Goal: Transaction & Acquisition: Purchase product/service

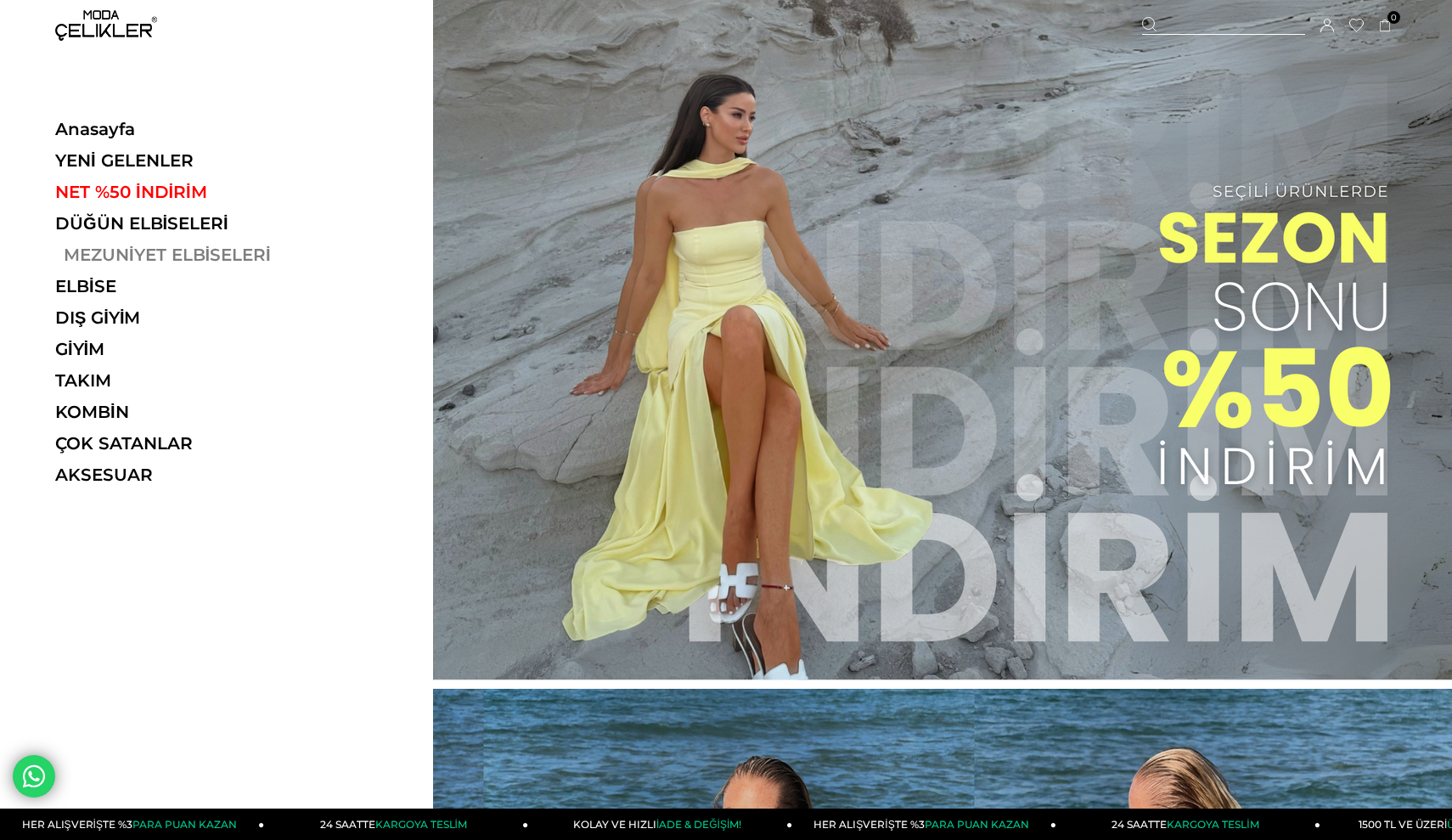
click at [162, 263] on link "MEZUNİYET ELBİSELERİ" at bounding box center [171, 254] width 233 height 20
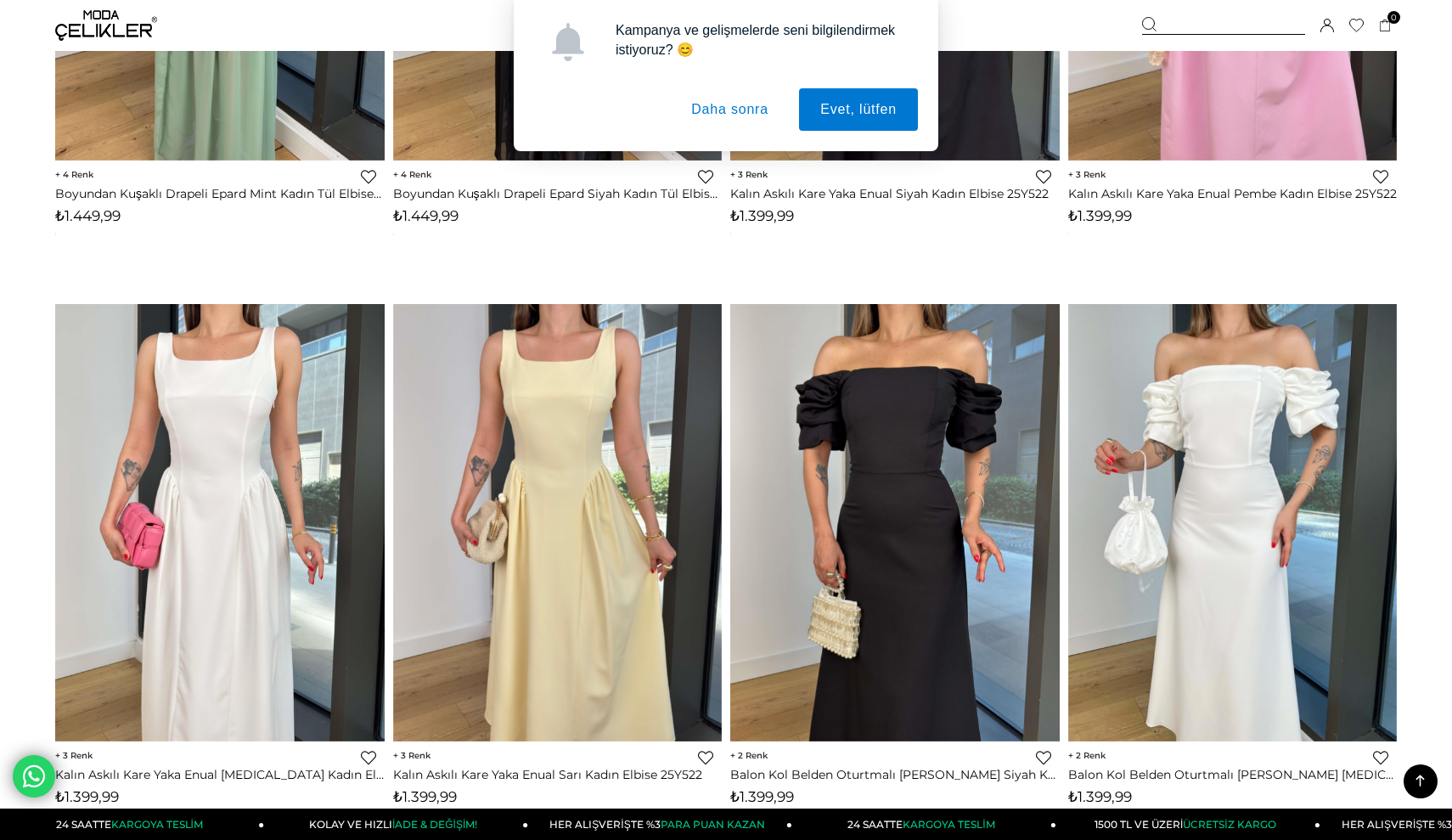
scroll to position [2255, 0]
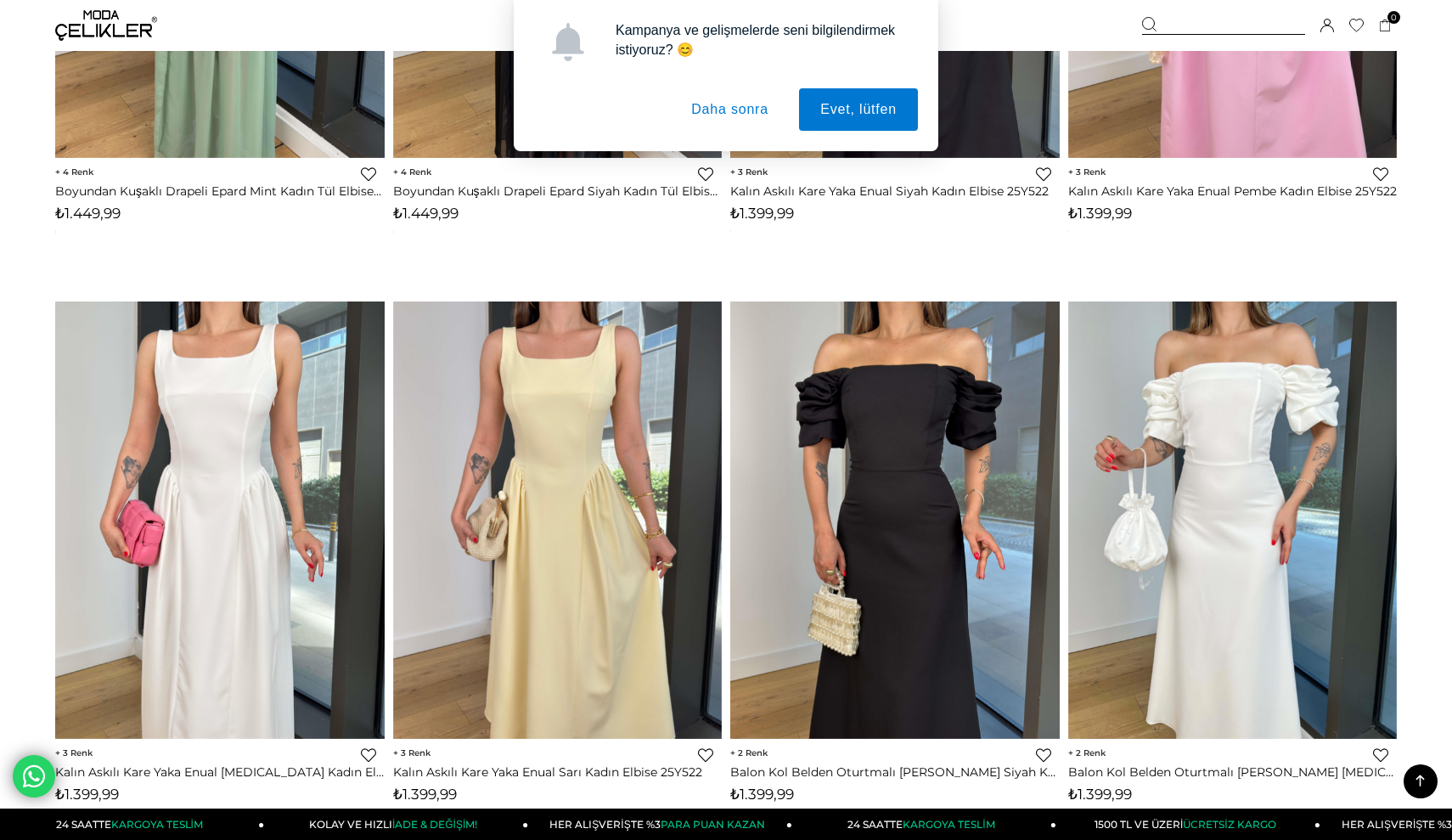
click at [754, 120] on button "Daha sonra" at bounding box center [729, 109] width 120 height 43
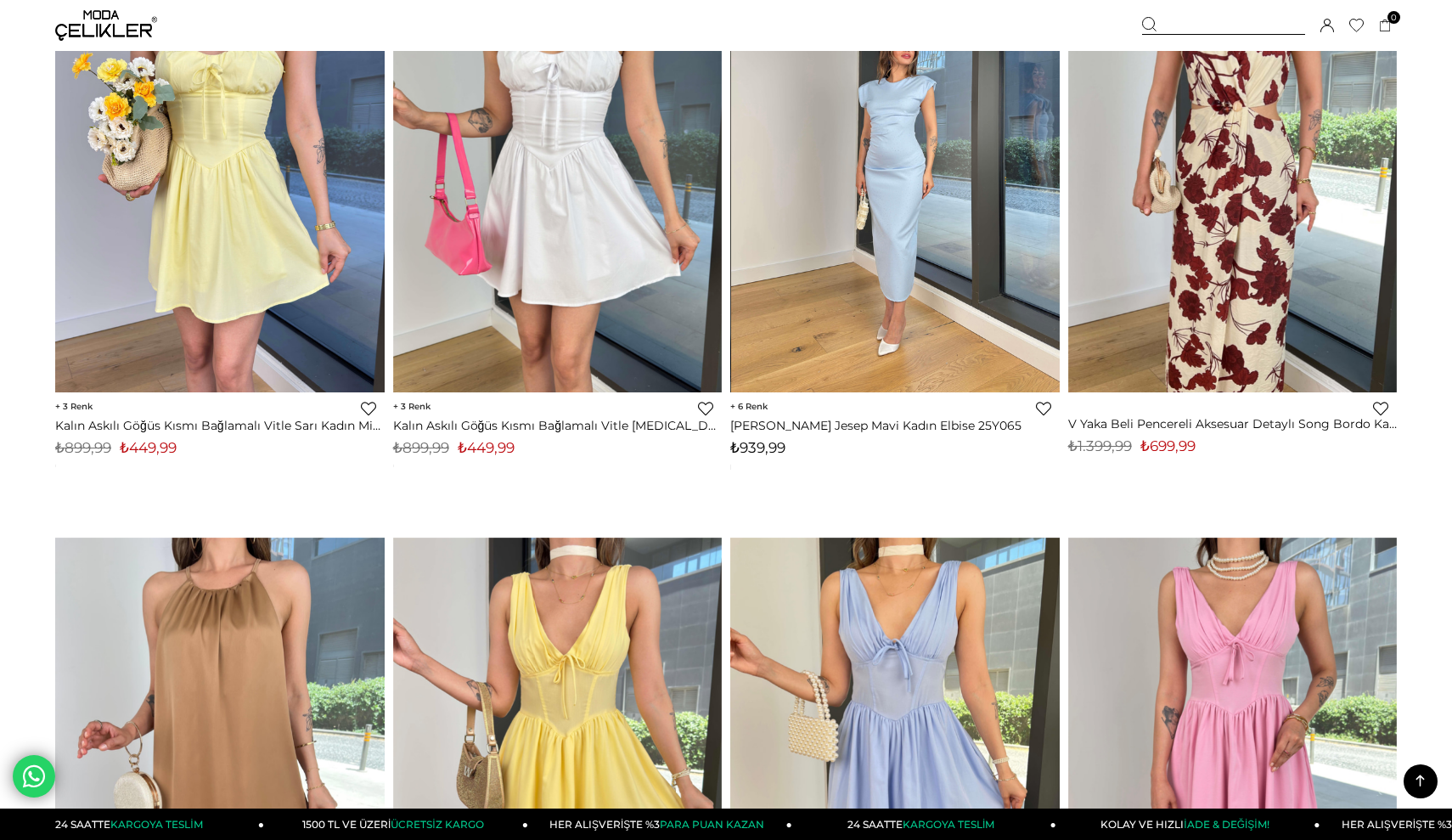
scroll to position [4921, 0]
click at [887, 204] on div at bounding box center [895, 174] width 987 height 437
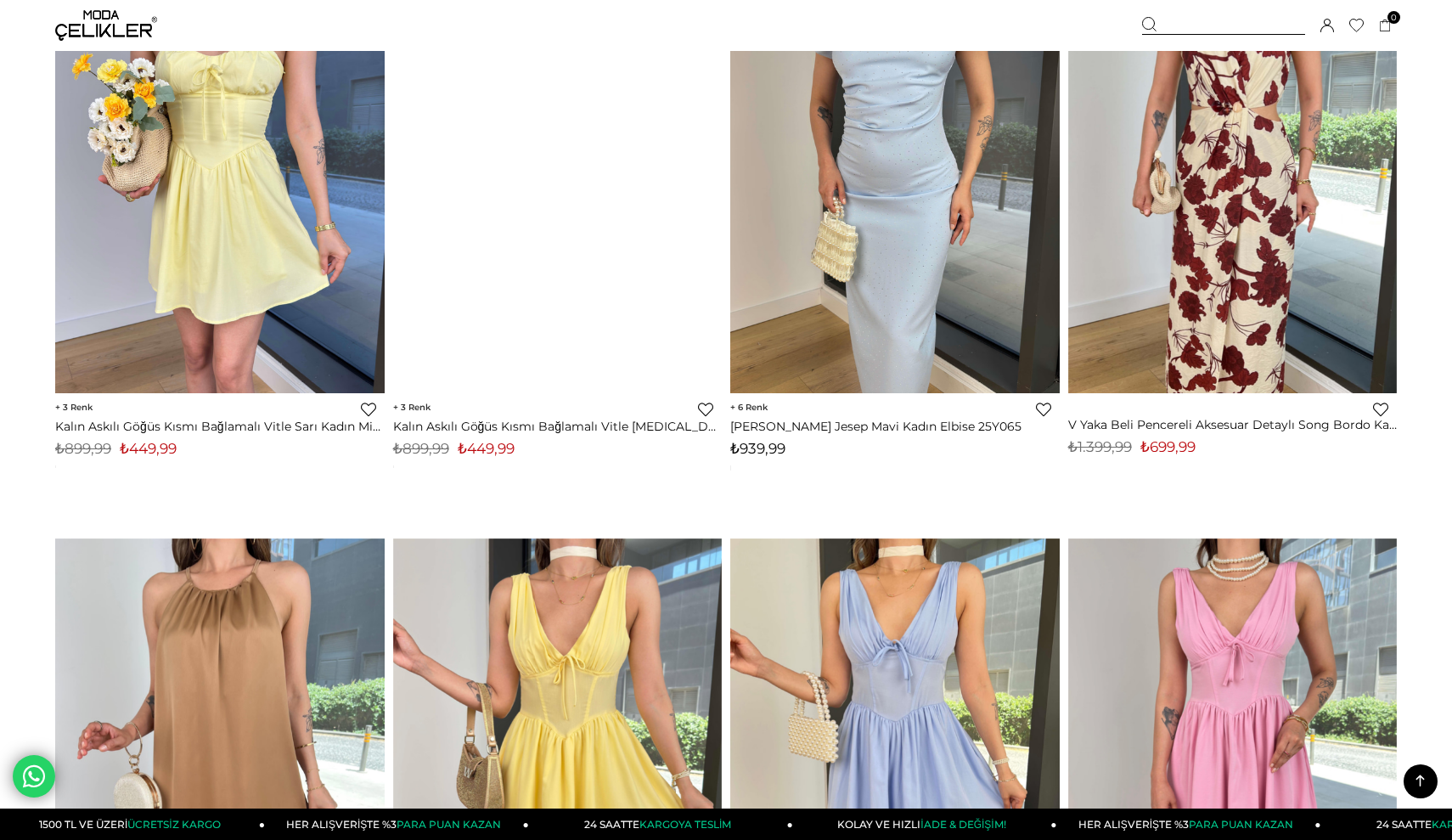
click at [823, 208] on img at bounding box center [894, 174] width 329 height 438
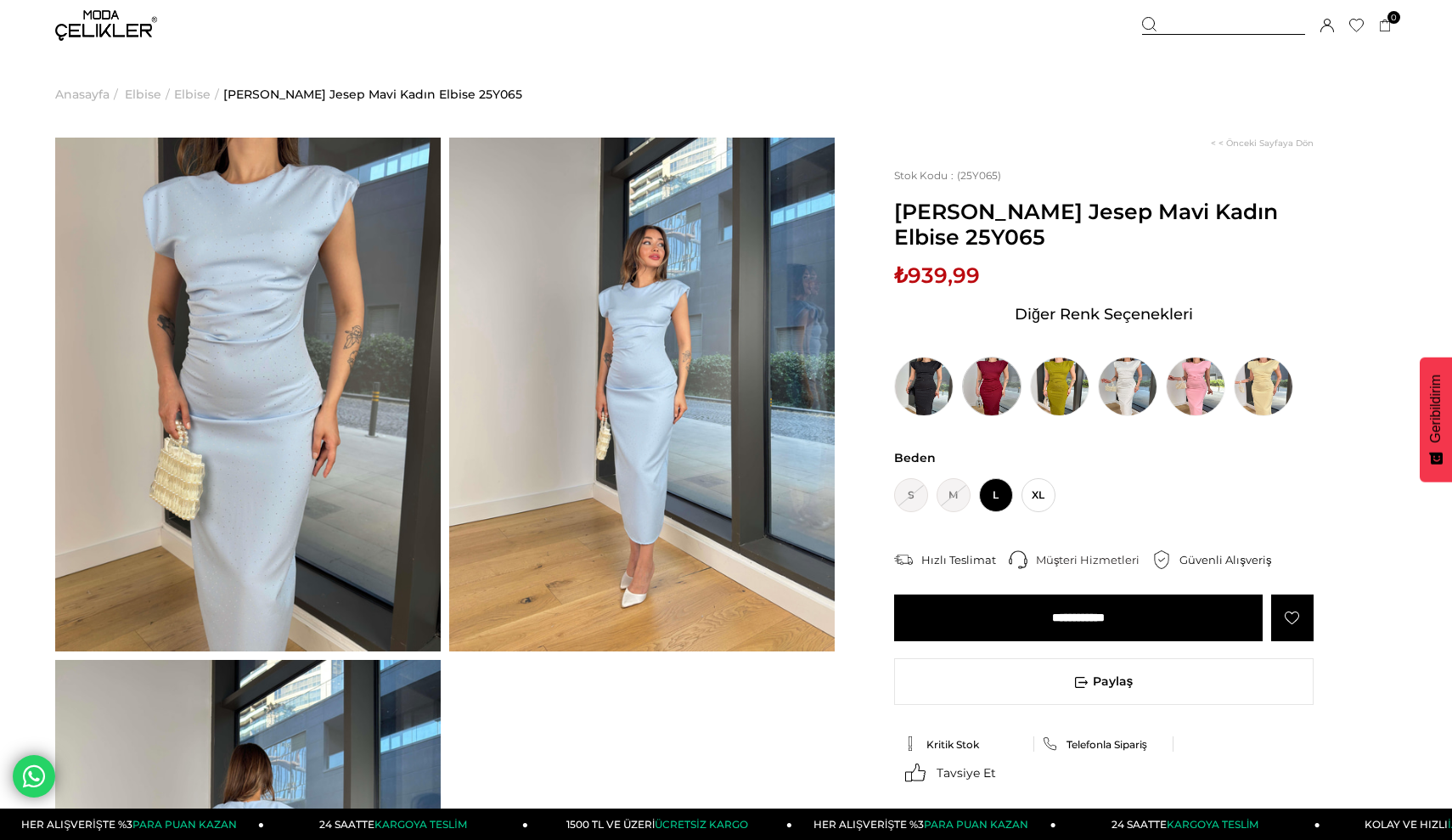
click at [991, 392] on img at bounding box center [992, 386] width 59 height 59
click at [914, 393] on img at bounding box center [924, 386] width 59 height 59
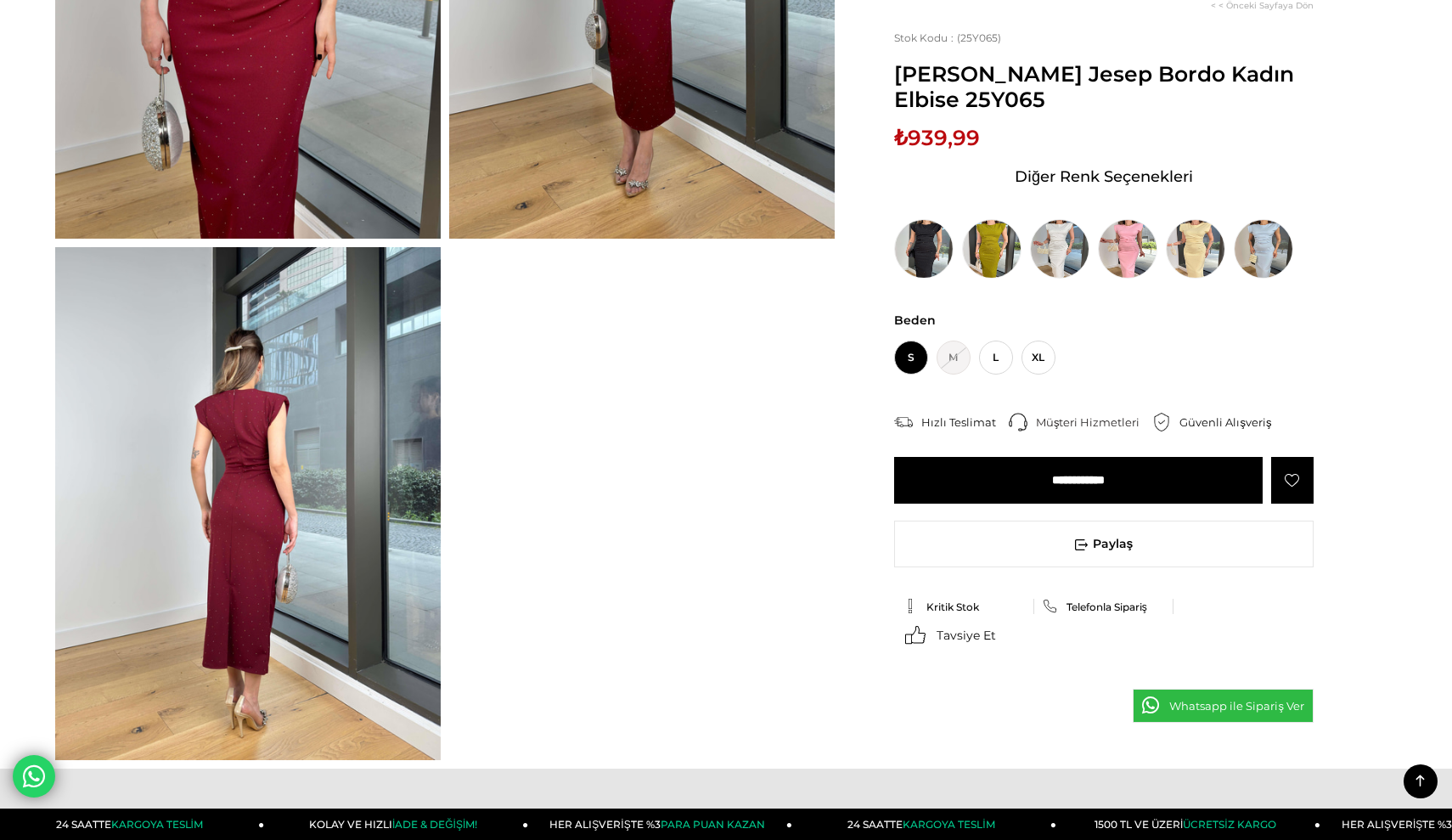
scroll to position [414, 0]
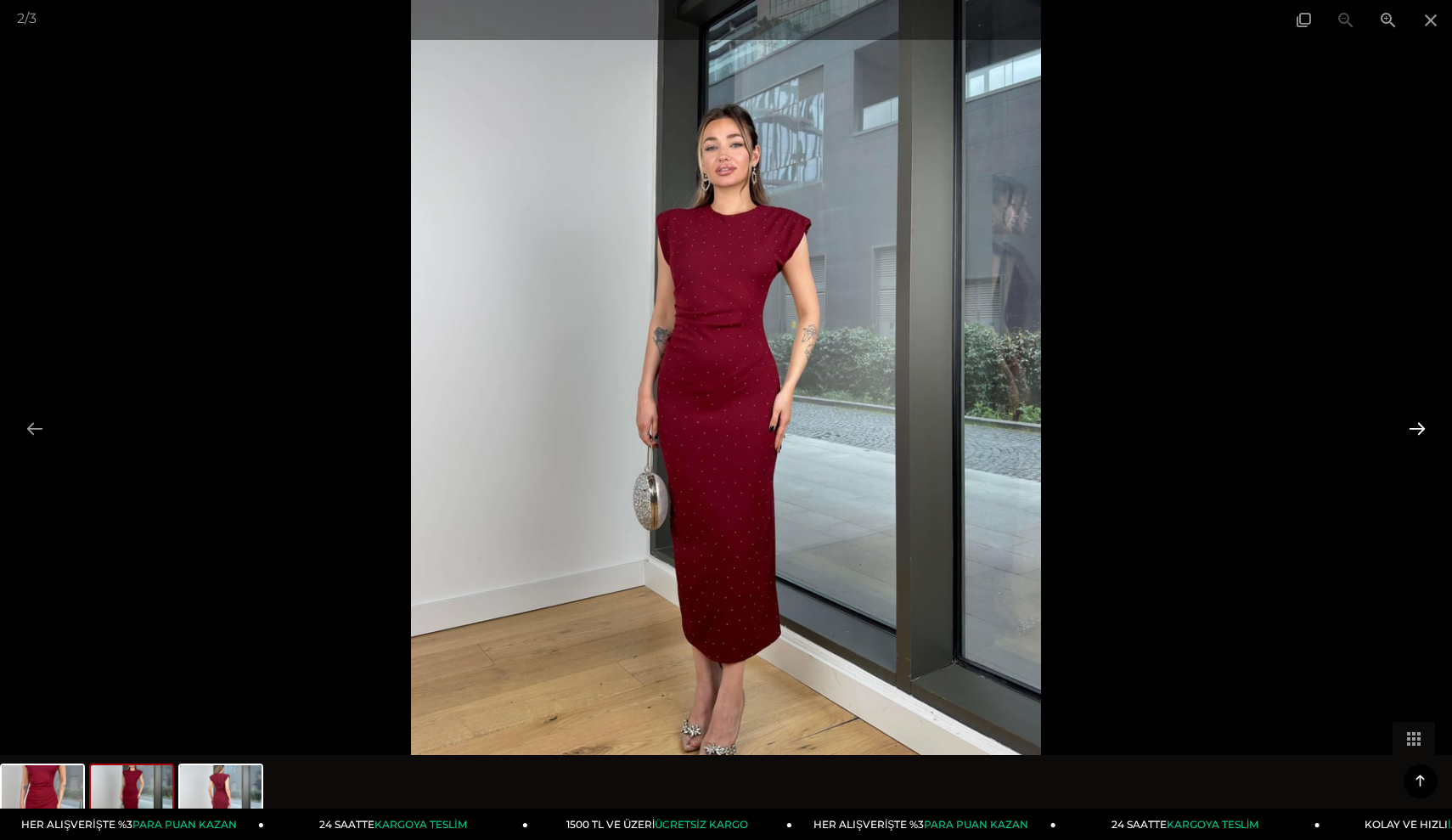
click at [1417, 444] on button at bounding box center [1417, 429] width 36 height 33
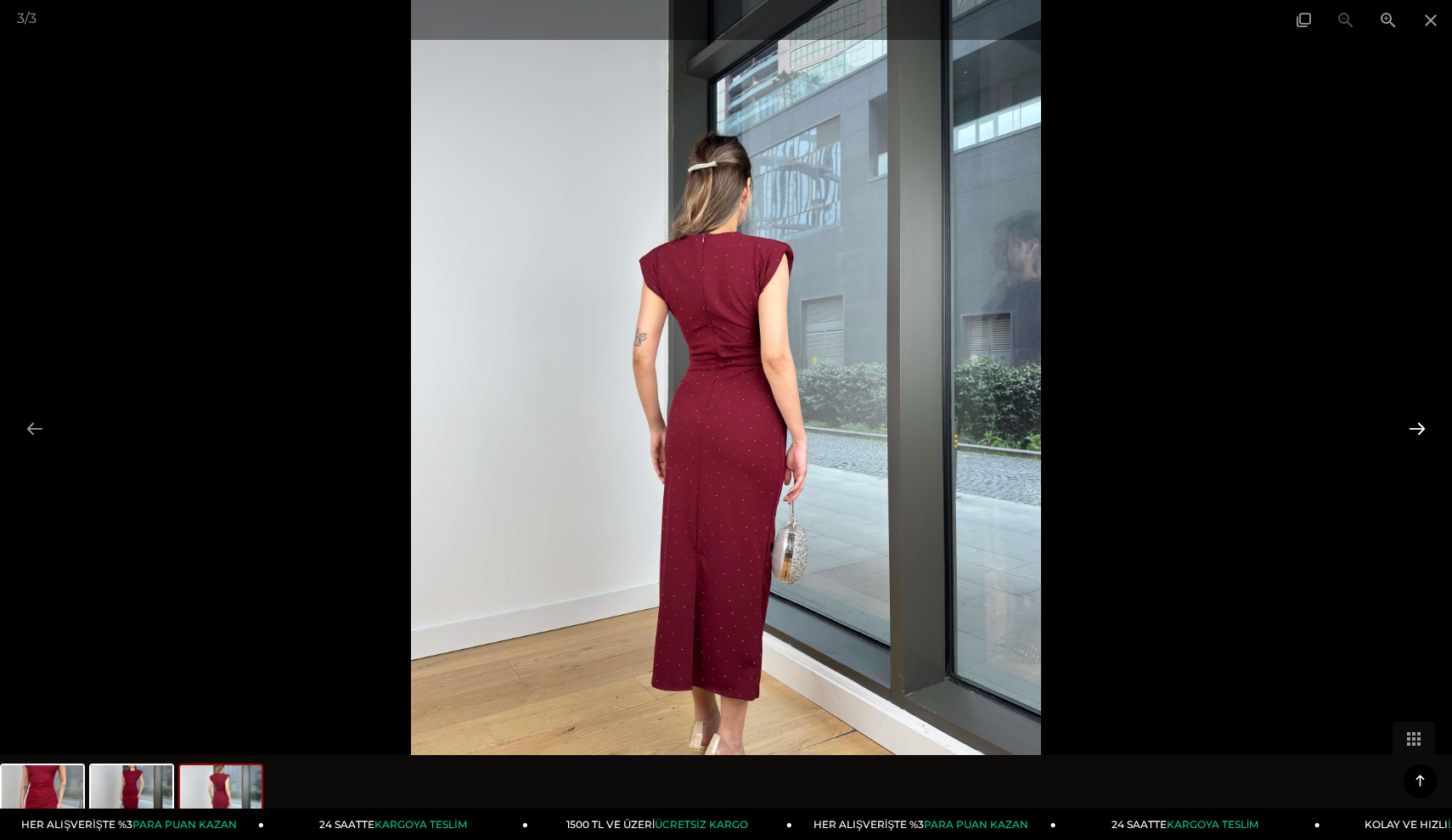
click at [1417, 444] on button at bounding box center [1417, 429] width 36 height 33
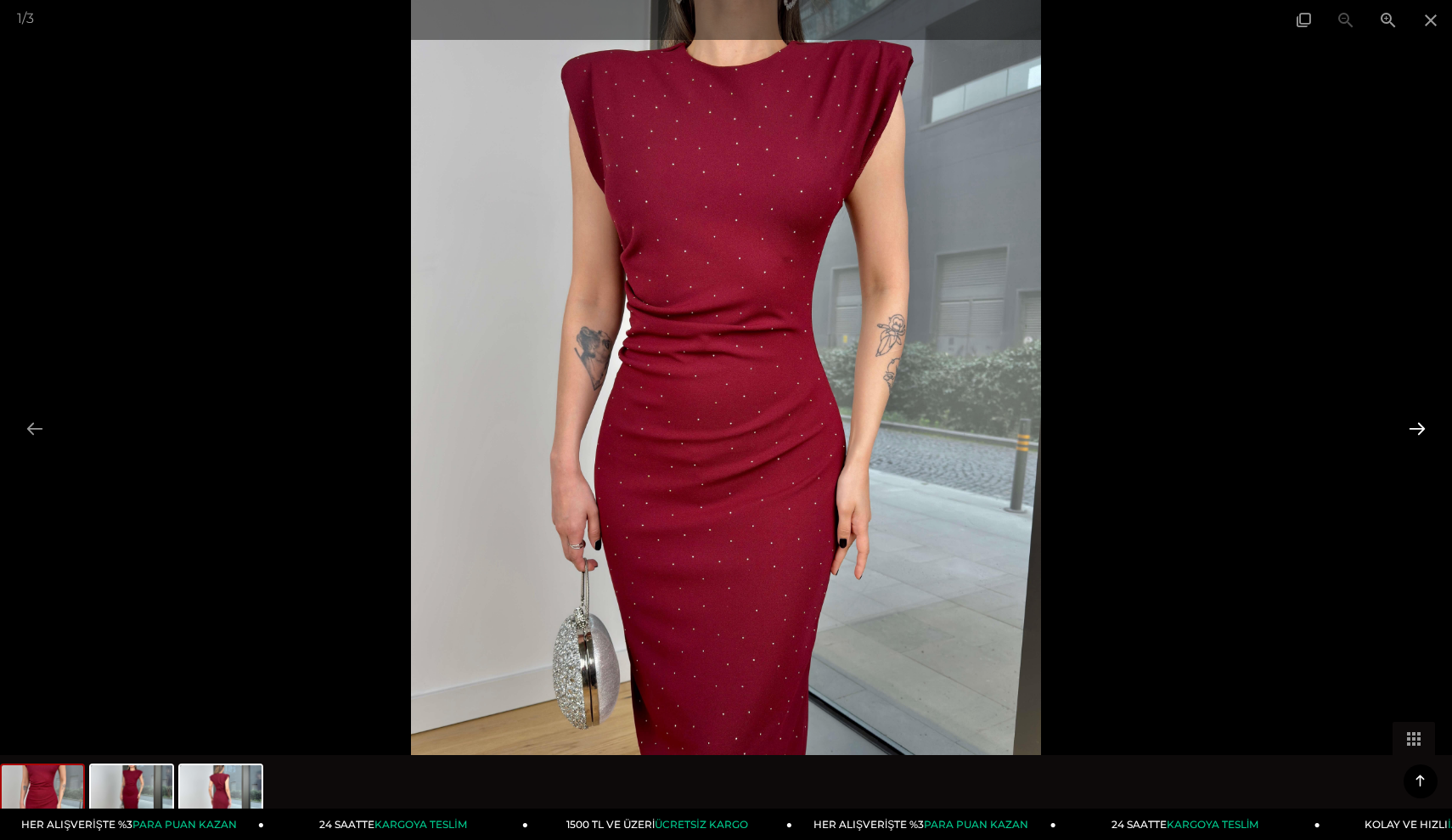
click at [1417, 444] on button at bounding box center [1417, 429] width 36 height 33
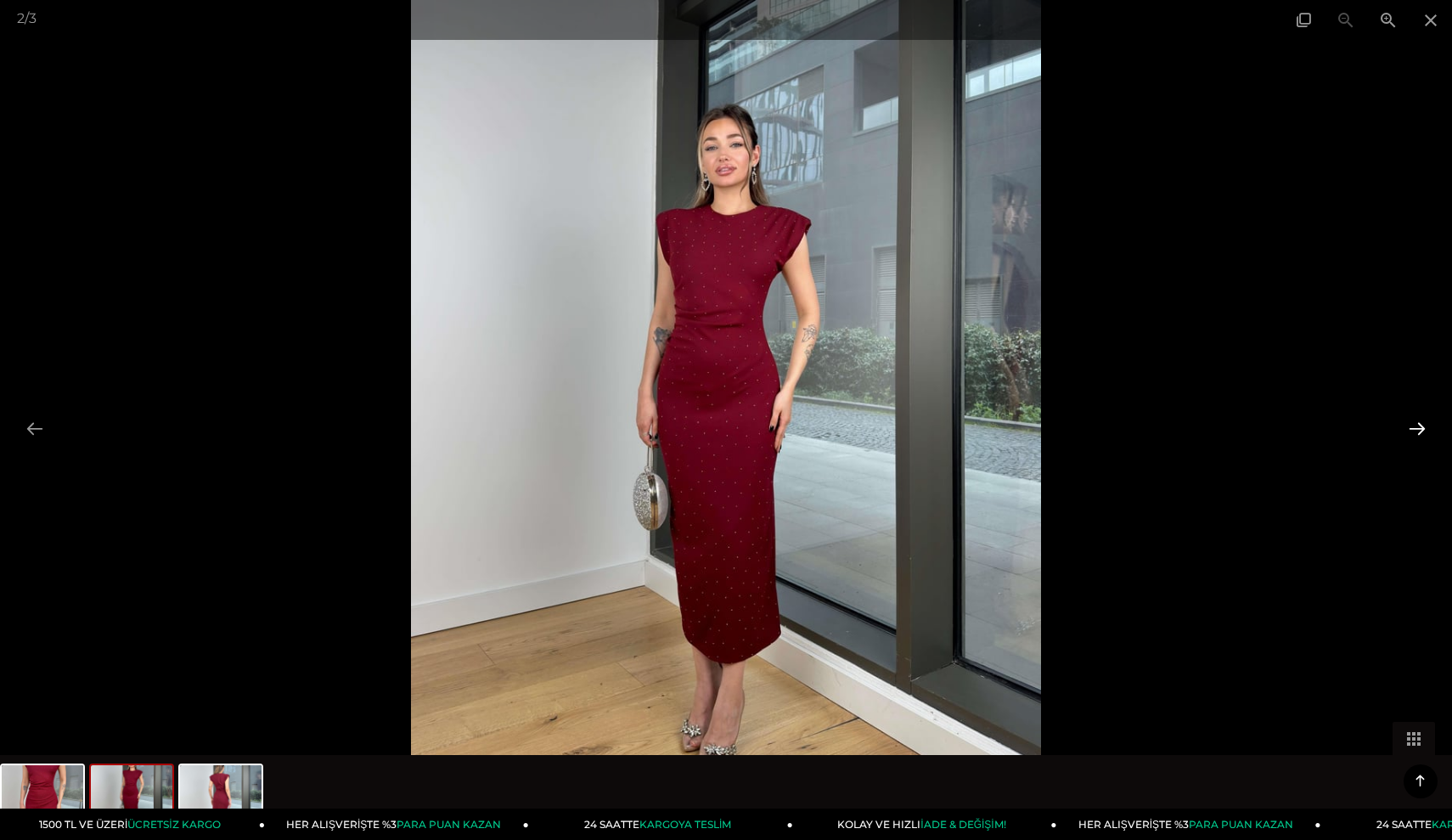
click at [1432, 419] on button at bounding box center [1417, 429] width 36 height 33
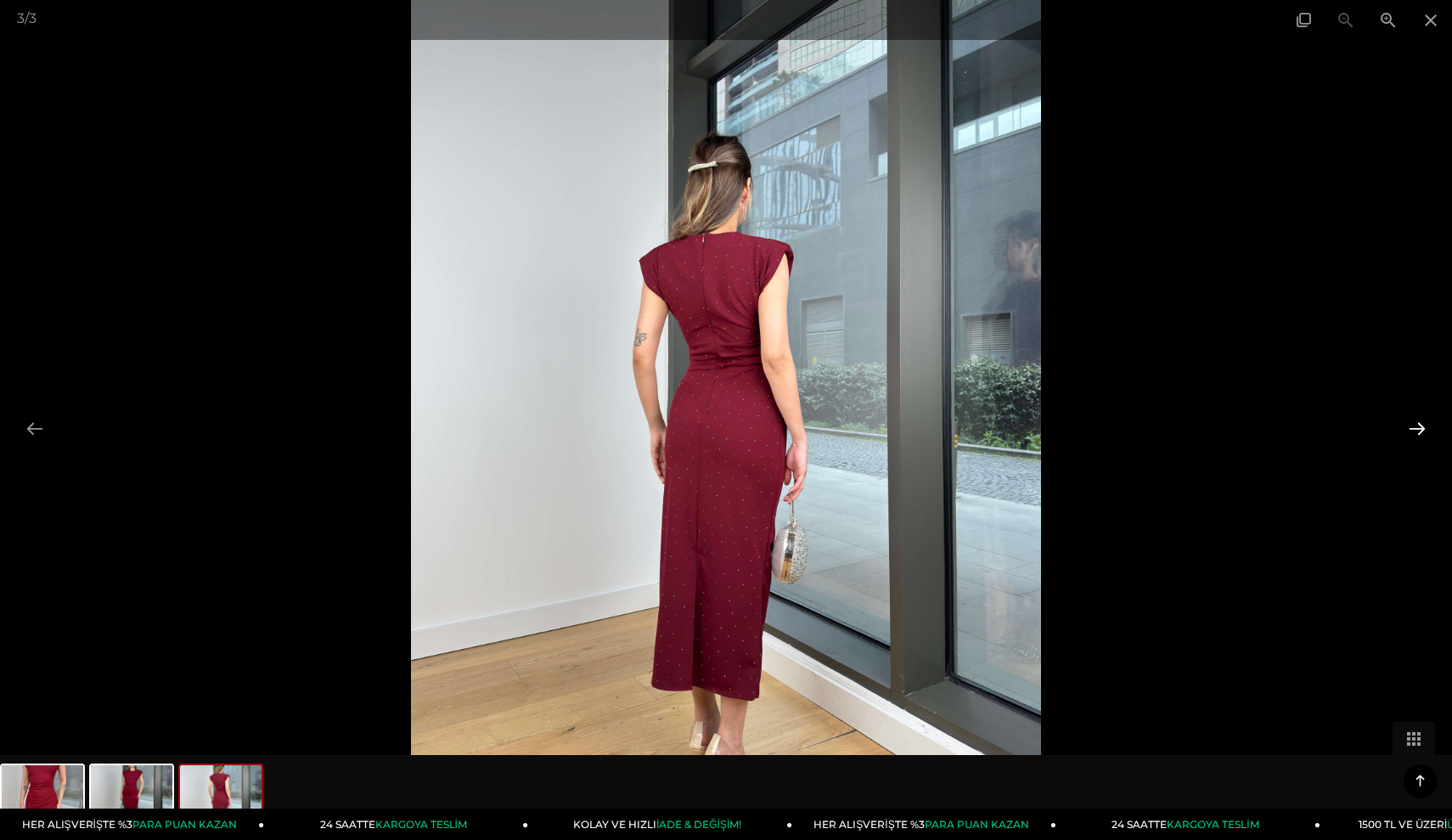
click at [1432, 419] on button at bounding box center [1417, 429] width 36 height 33
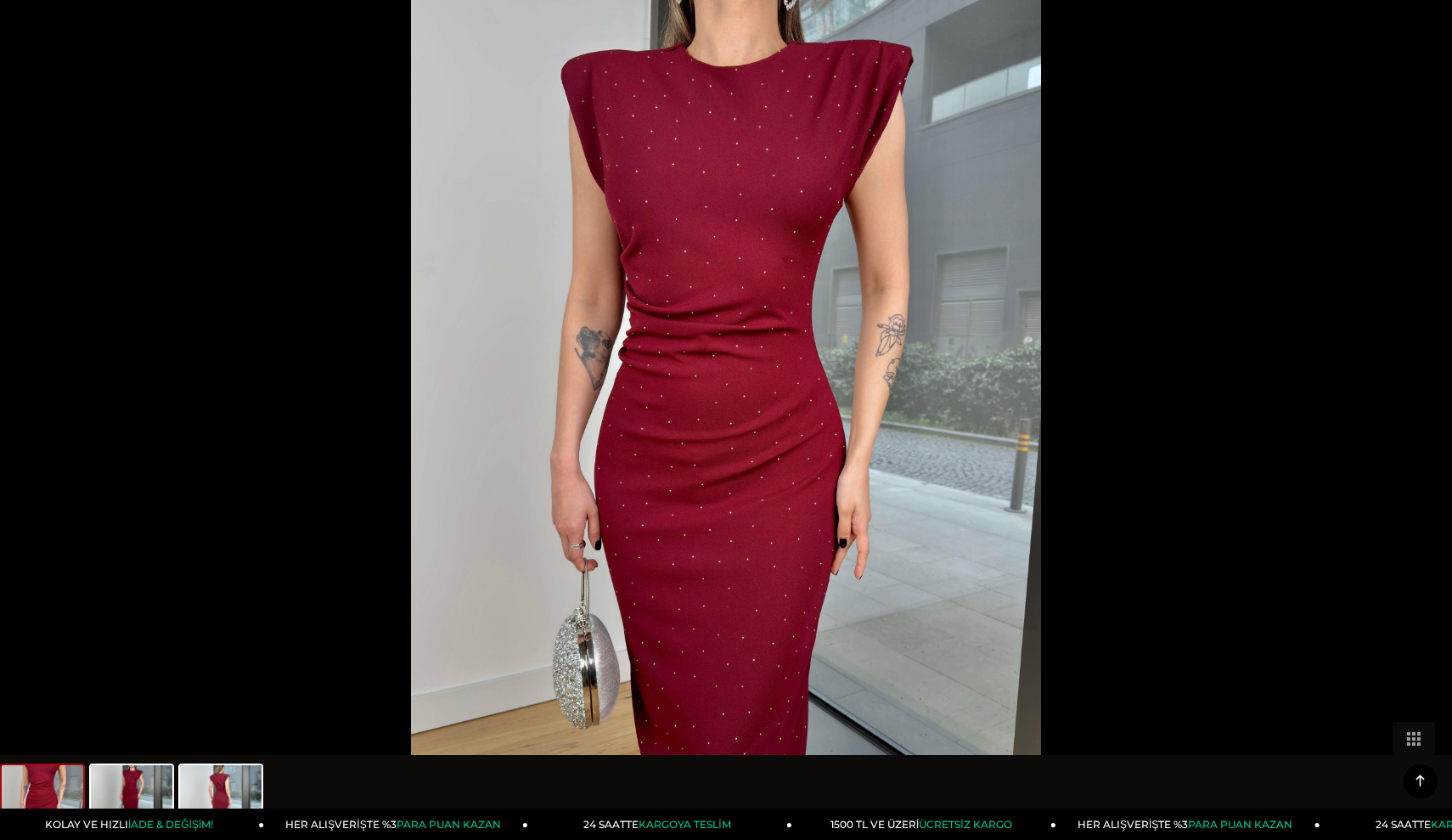
click at [1432, 419] on button at bounding box center [1425, 429] width 36 height 33
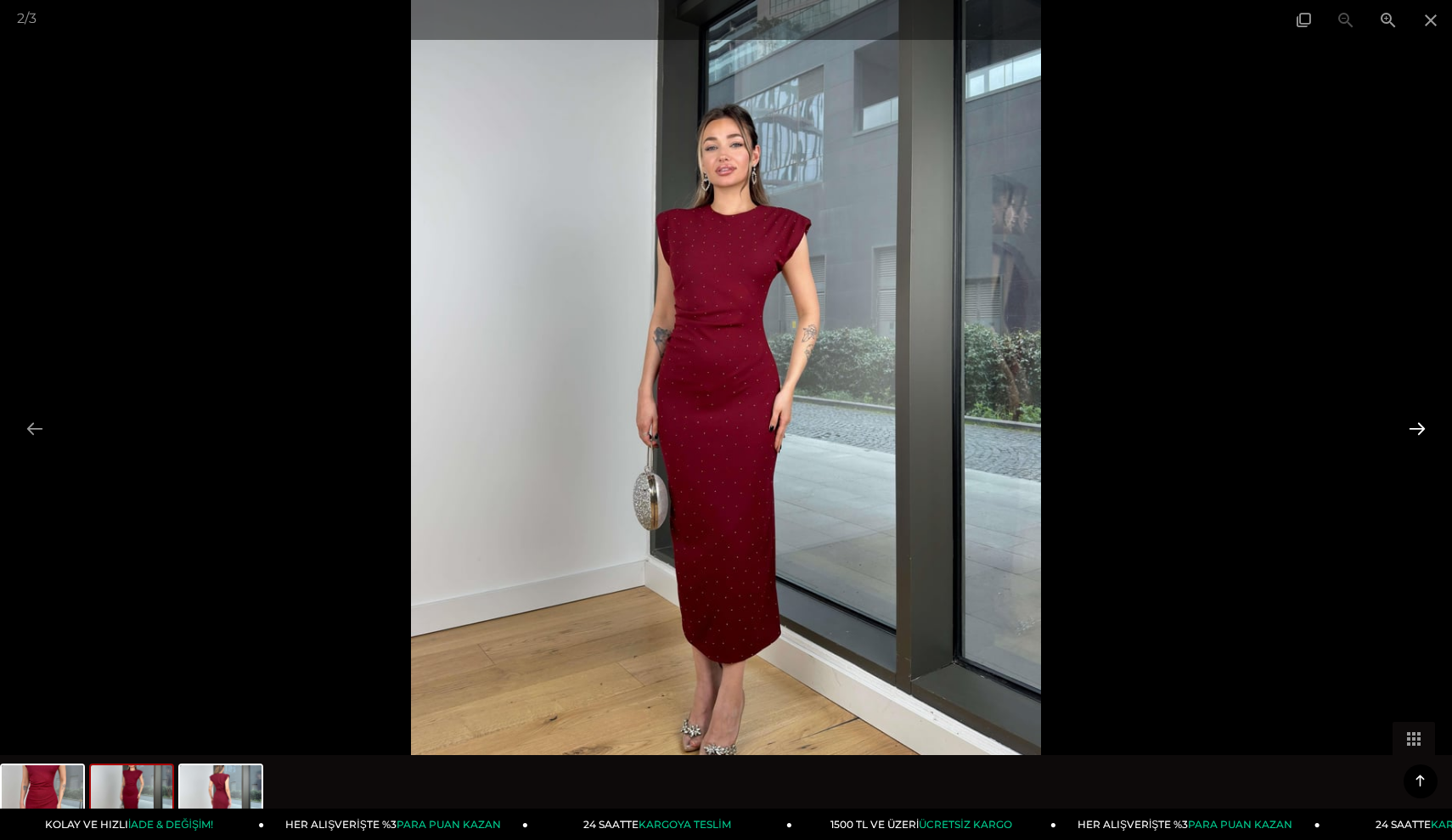
click at [1432, 419] on button at bounding box center [1417, 429] width 36 height 33
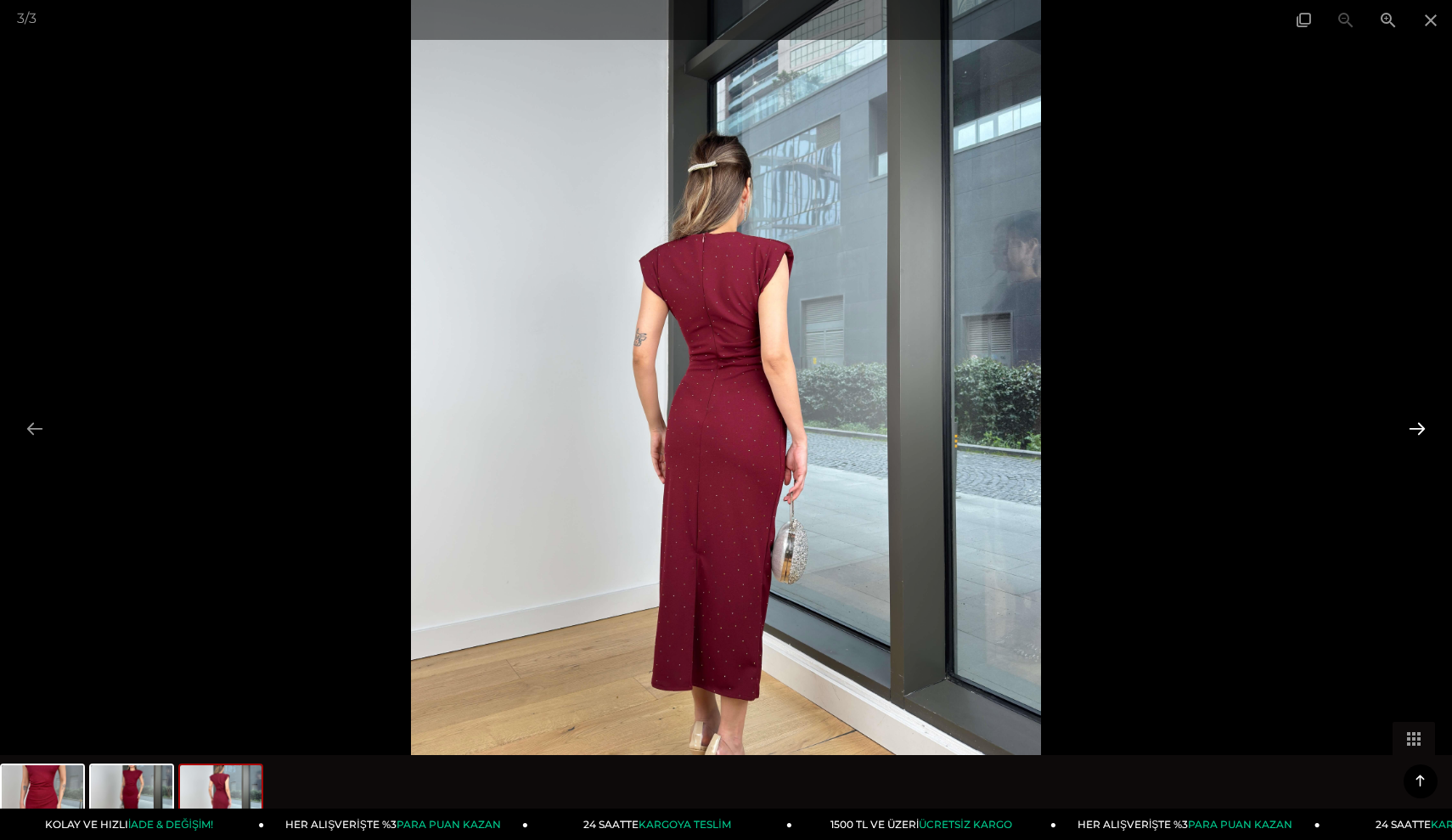
click at [1432, 419] on button at bounding box center [1417, 429] width 36 height 33
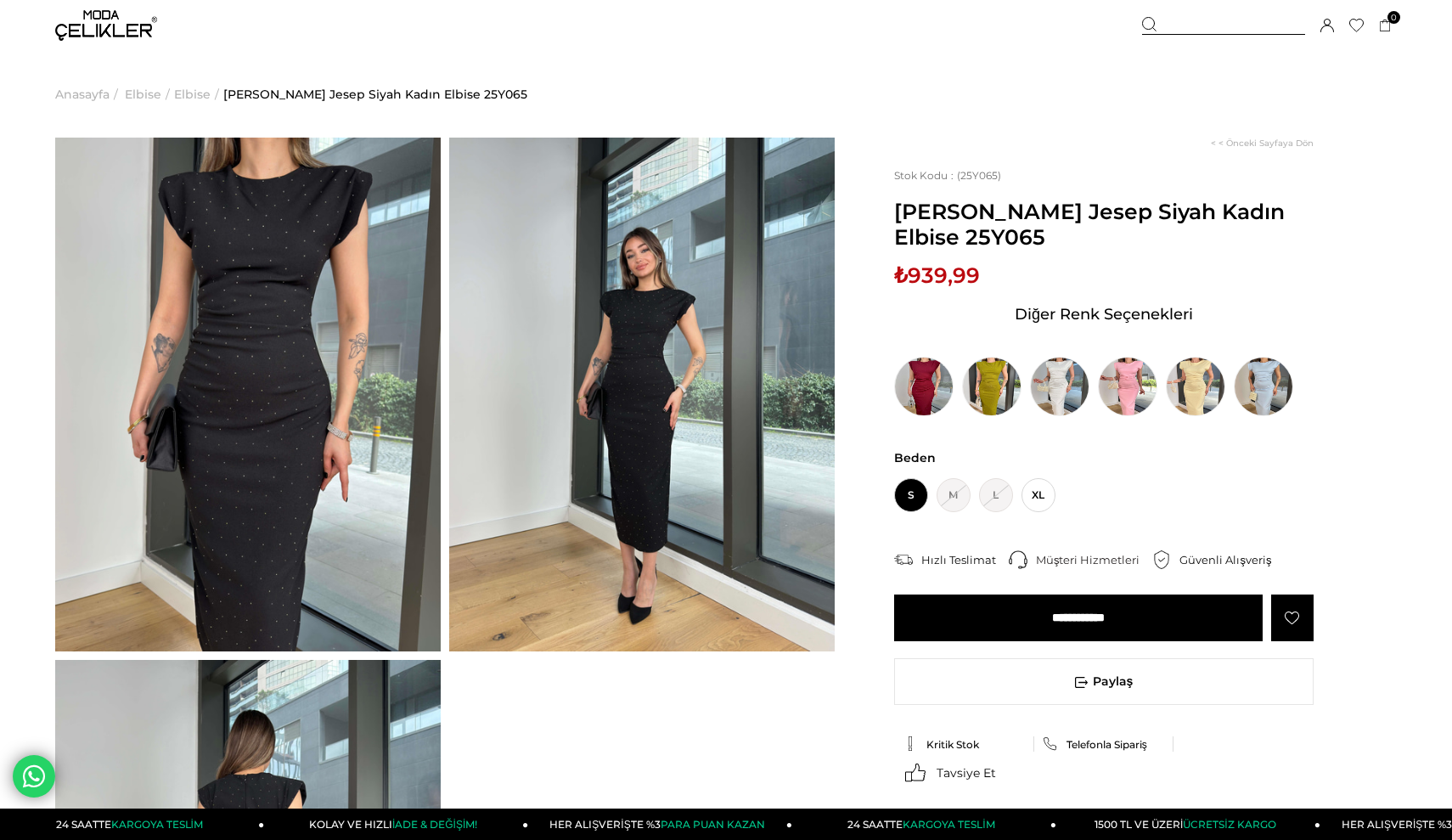
click at [620, 451] on img at bounding box center [642, 395] width 386 height 513
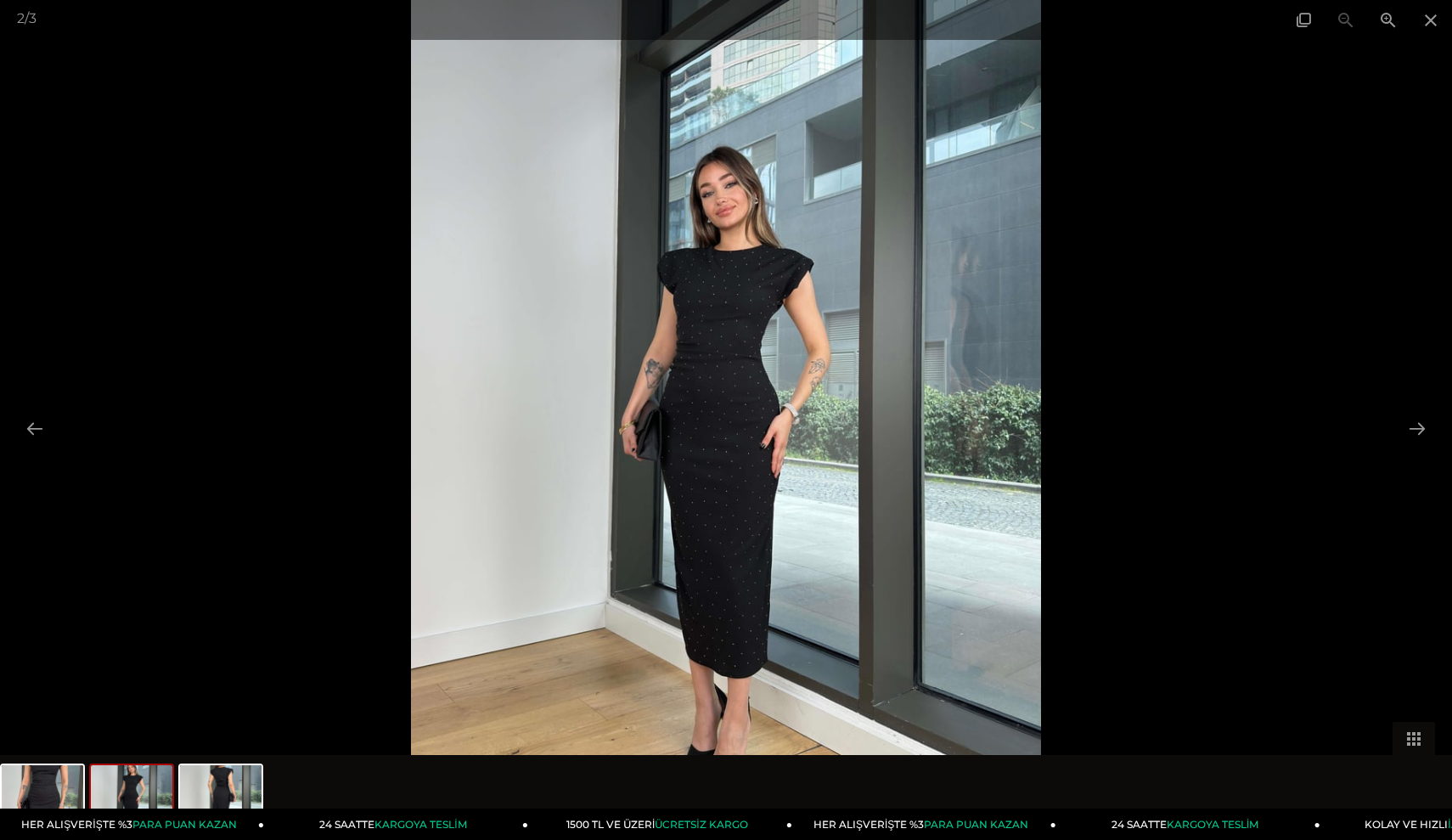
click at [1448, 358] on div at bounding box center [726, 420] width 1452 height 840
click at [1423, 427] on button at bounding box center [1417, 429] width 36 height 33
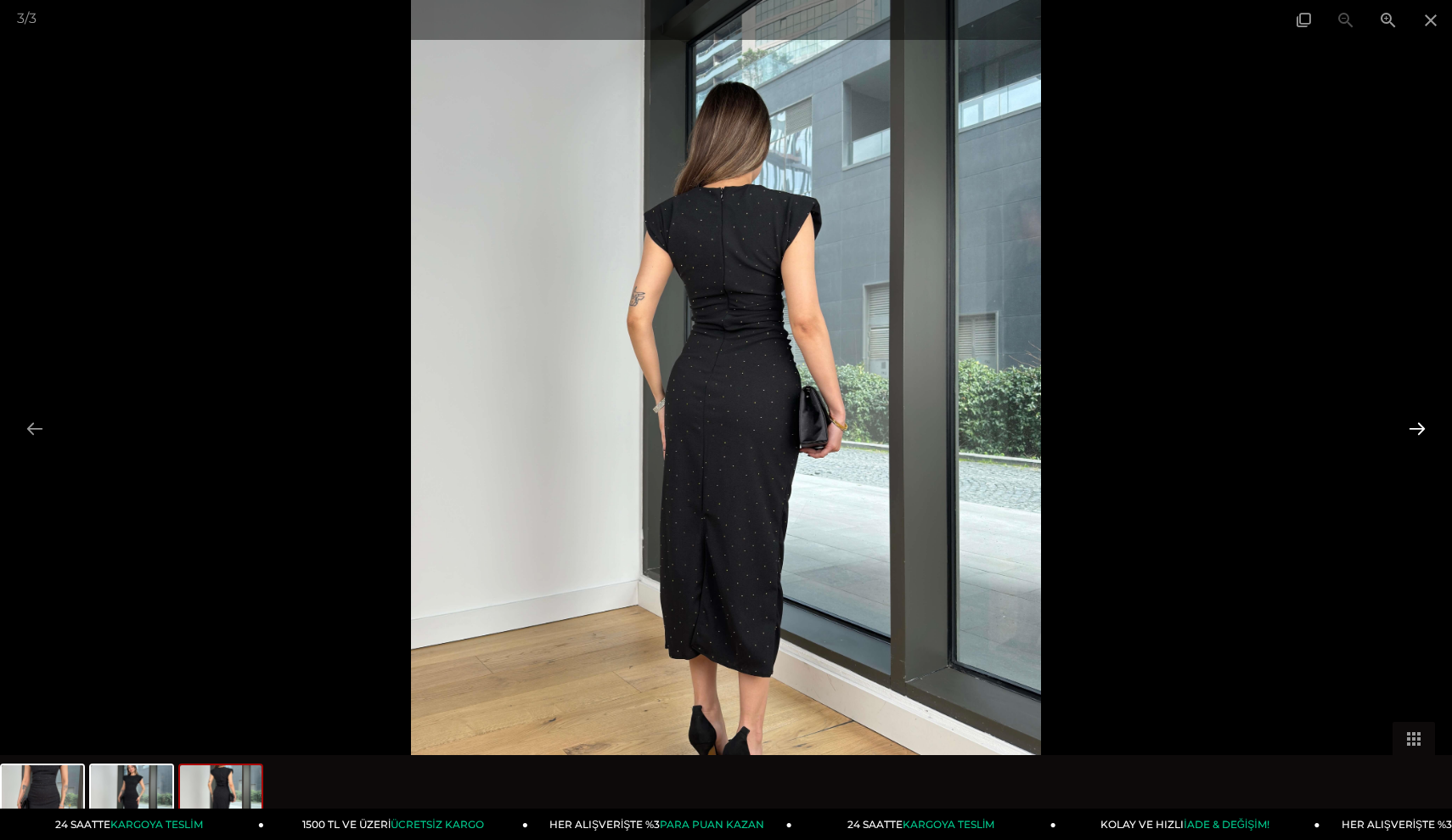
click at [1423, 427] on button at bounding box center [1417, 429] width 36 height 33
